Goal: Transaction & Acquisition: Purchase product/service

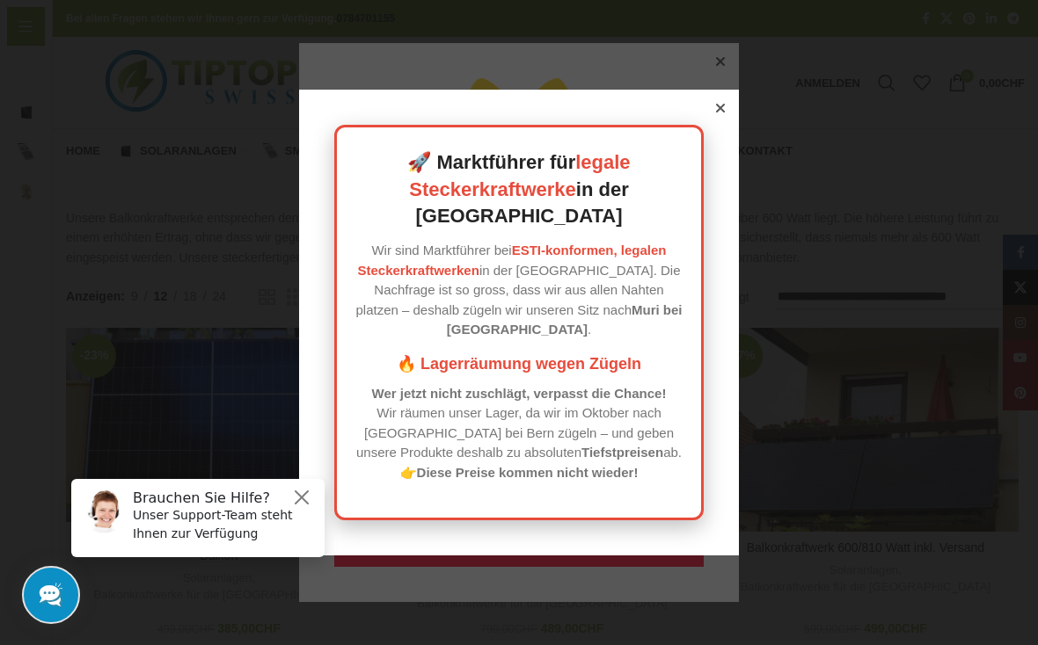
click at [719, 113] on icon at bounding box center [720, 108] width 9 height 9
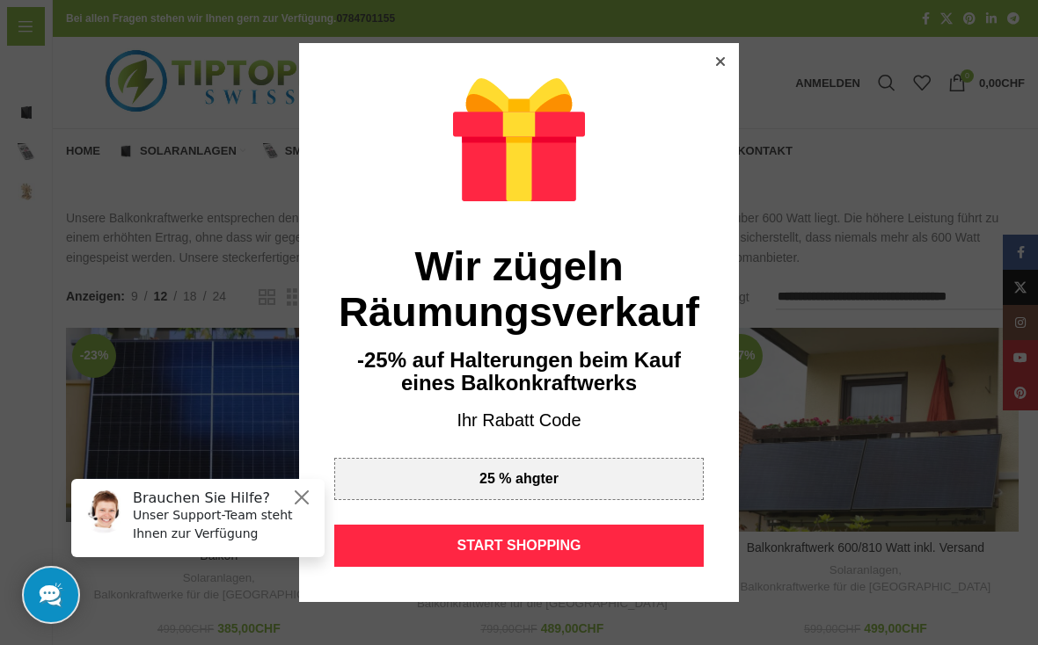
click at [560, 544] on div "START SHOPPING" at bounding box center [518, 546] width 369 height 42
click at [727, 41] on div at bounding box center [519, 322] width 1038 height 645
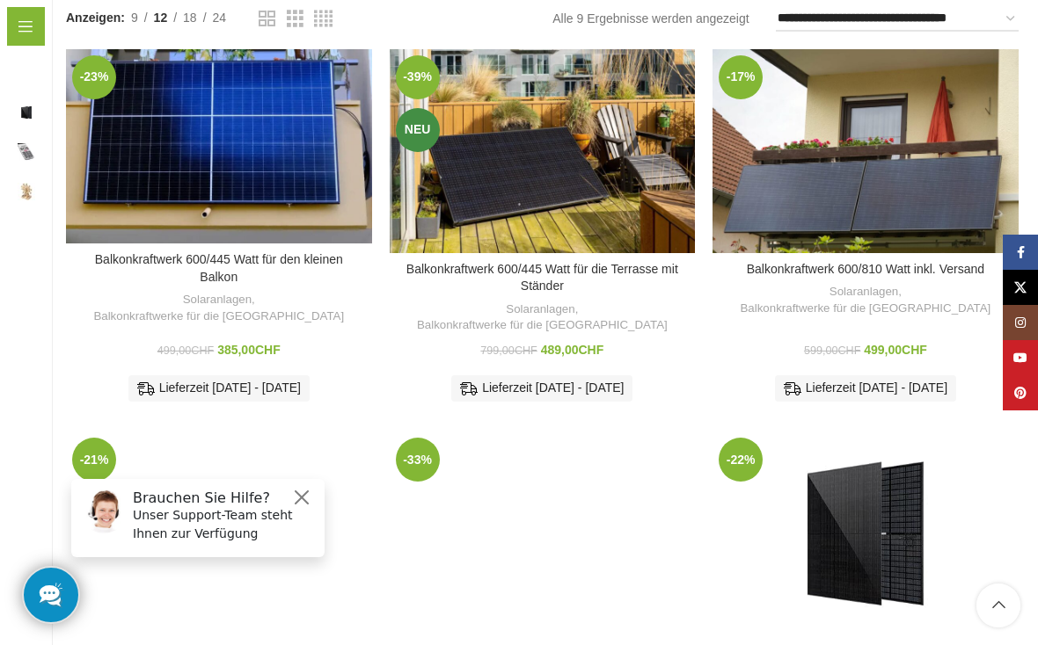
scroll to position [281, 0]
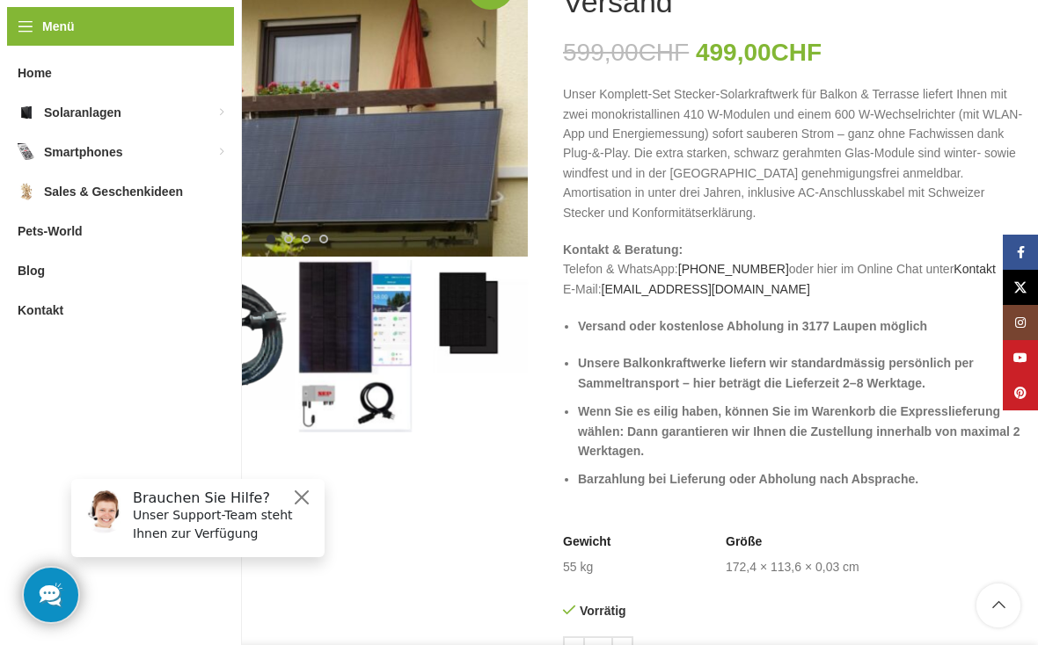
scroll to position [297, 0]
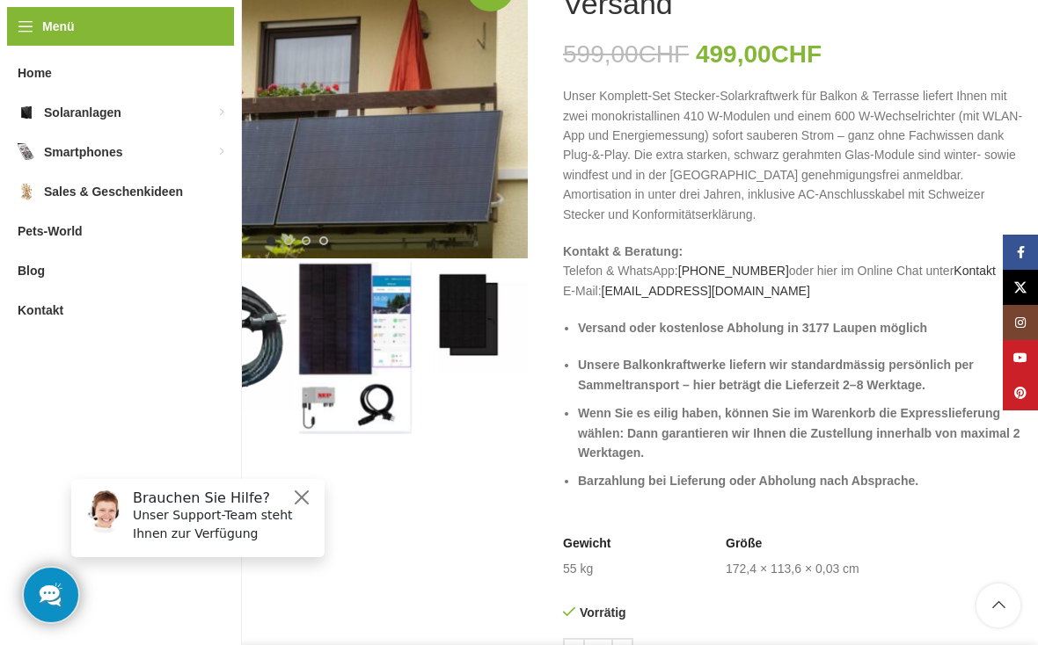
click at [917, 358] on strong "Unsere Balkonkraftwerke liefern wir standardmässig persönlich per Sammeltranspo…" at bounding box center [776, 374] width 396 height 33
click at [119, 312] on img "1 / 4" at bounding box center [122, 300] width 113 height 76
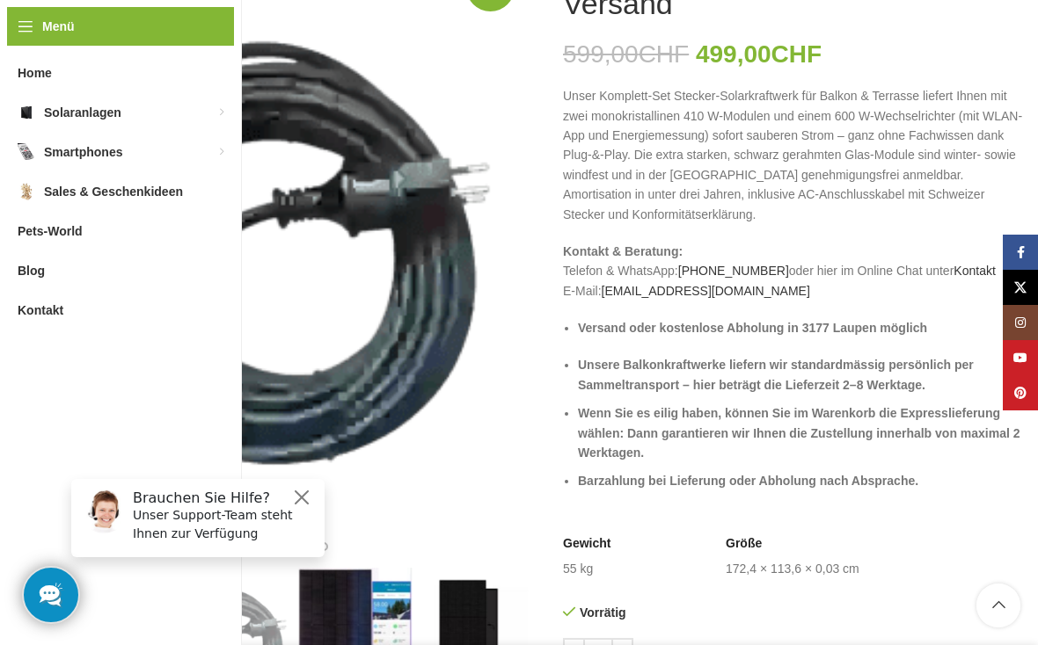
click at [239, 568] on img "2 / 4" at bounding box center [238, 643] width 113 height 150
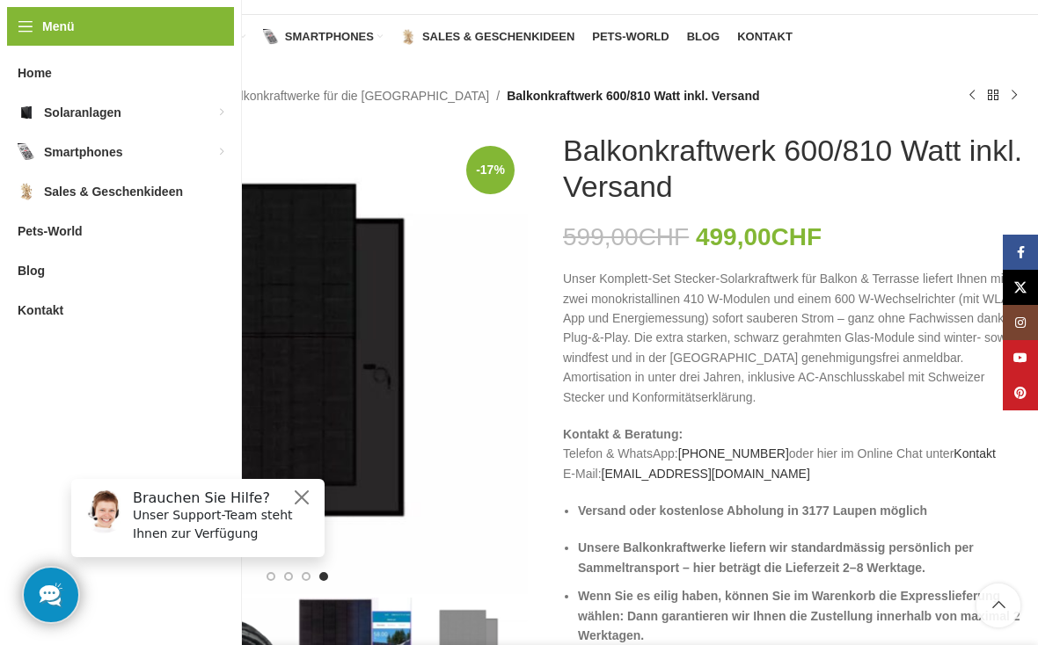
scroll to position [201, 0]
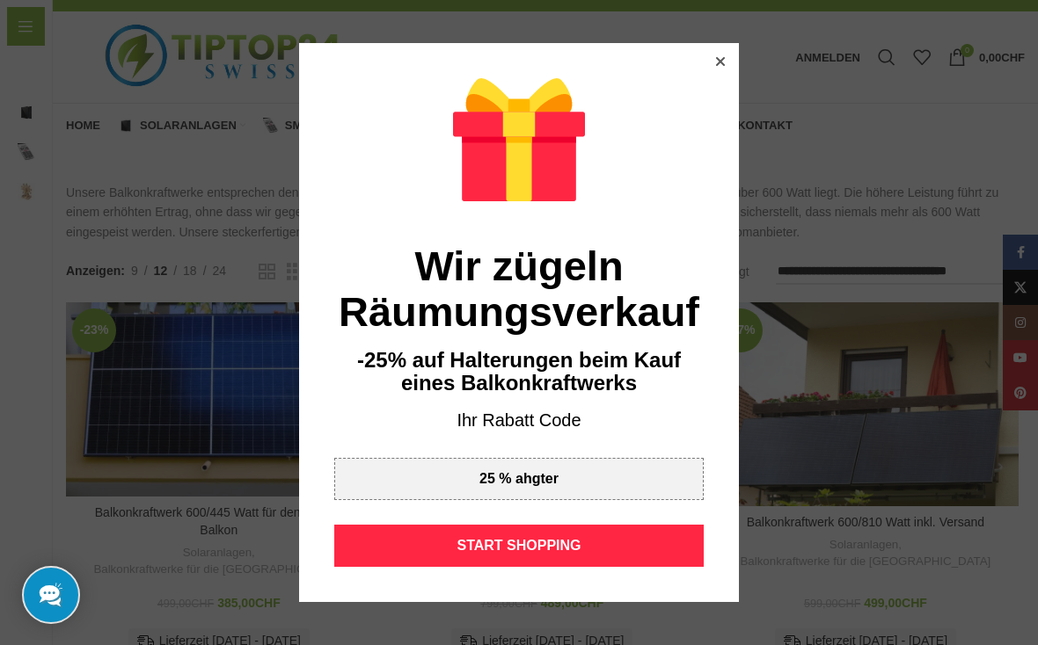
click at [717, 40] on div at bounding box center [519, 322] width 1038 height 645
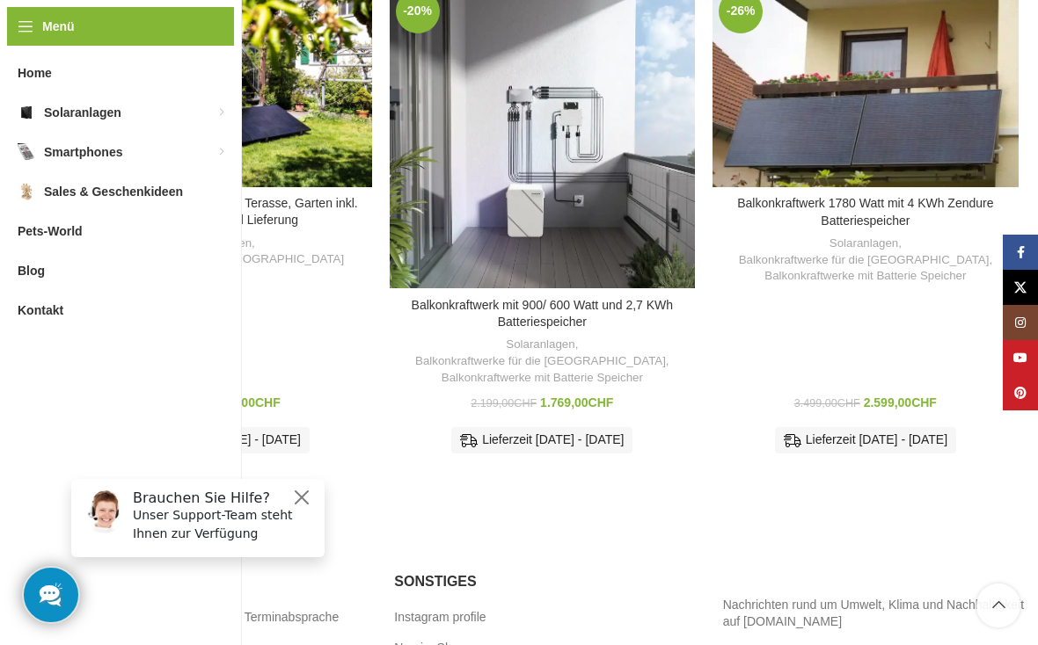
scroll to position [1112, 0]
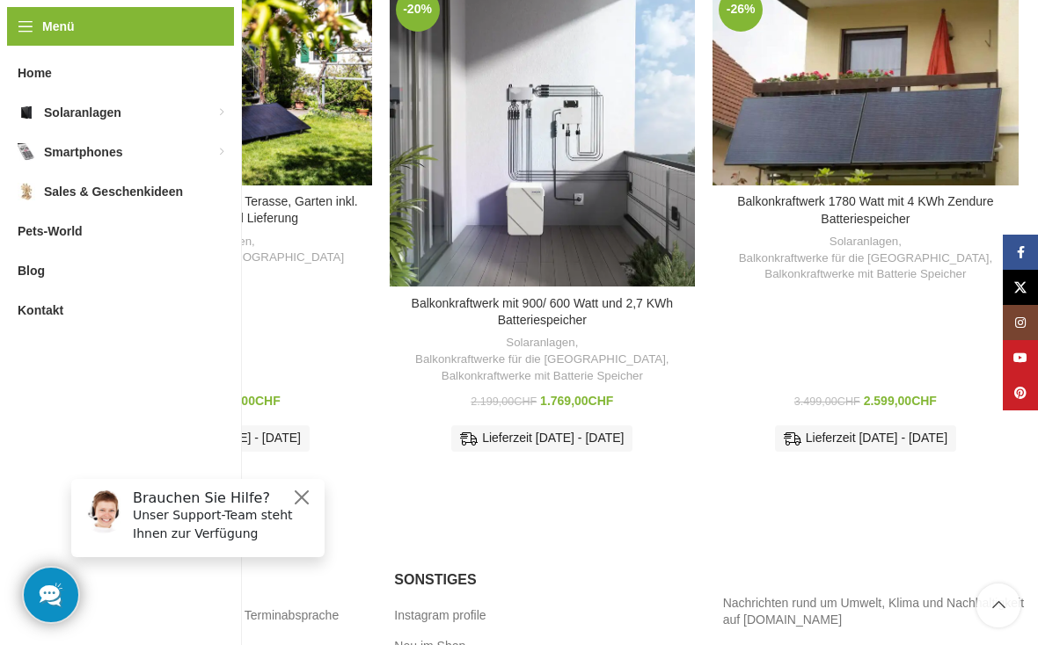
click at [610, 296] on link "Balkonkraftwerk mit 900/ 600 Watt und 2,7 KWh Batteriespeicher" at bounding box center [543, 312] width 262 height 32
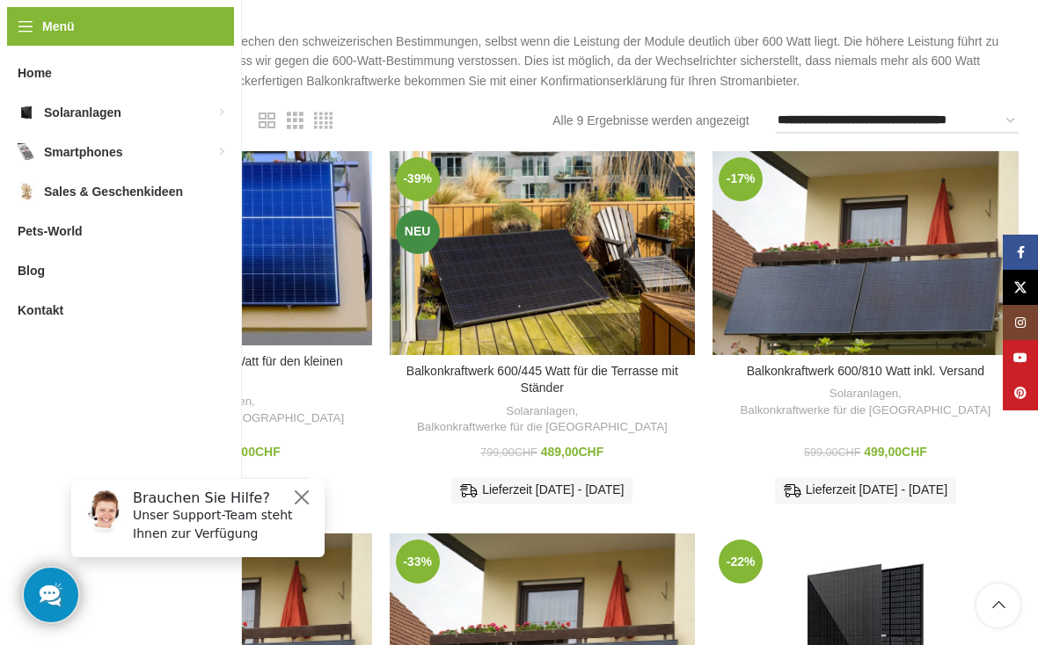
scroll to position [0, 0]
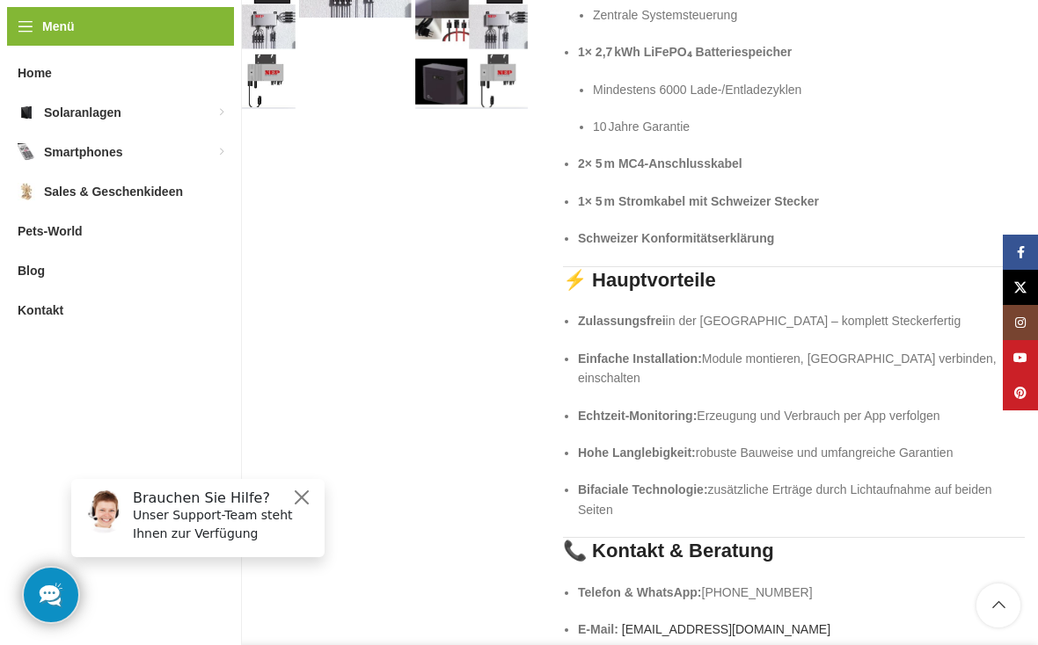
scroll to position [782, 0]
